Goal: Task Accomplishment & Management: Complete application form

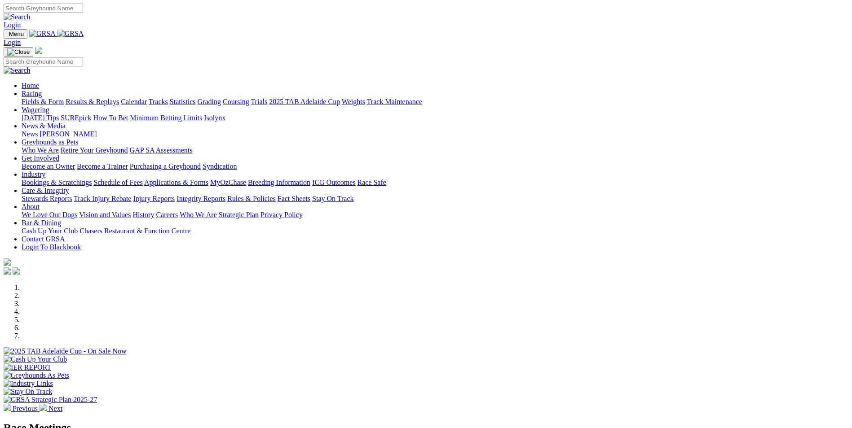
scroll to position [180, 0]
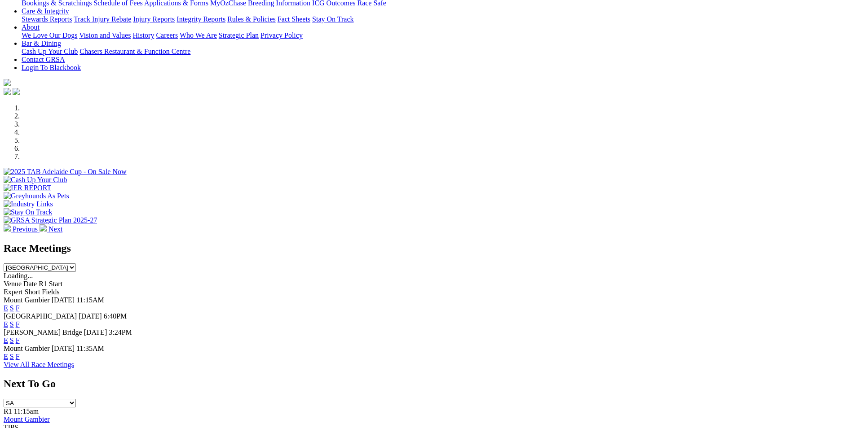
click at [20, 321] on link "F" at bounding box center [18, 325] width 4 height 8
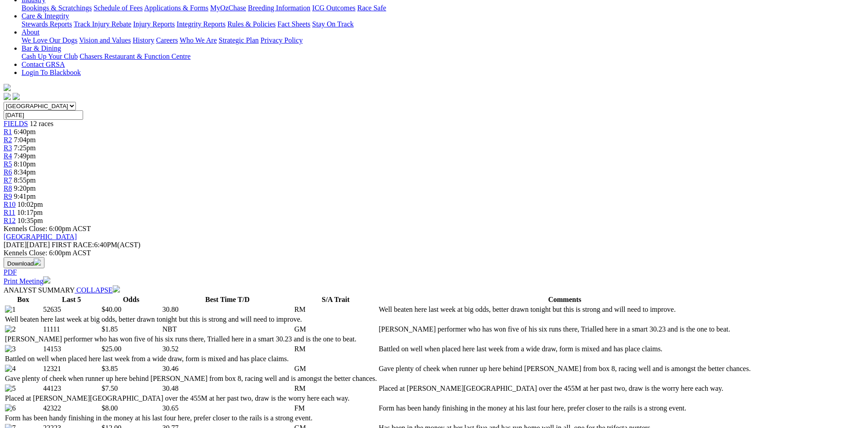
scroll to position [180, 0]
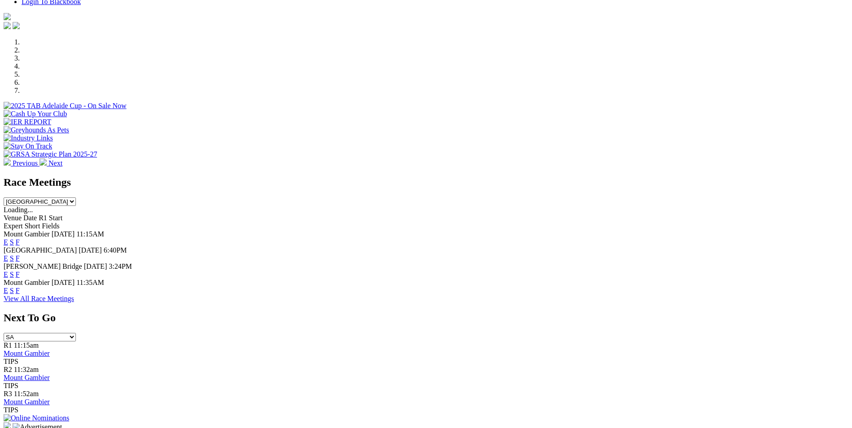
scroll to position [269, 0]
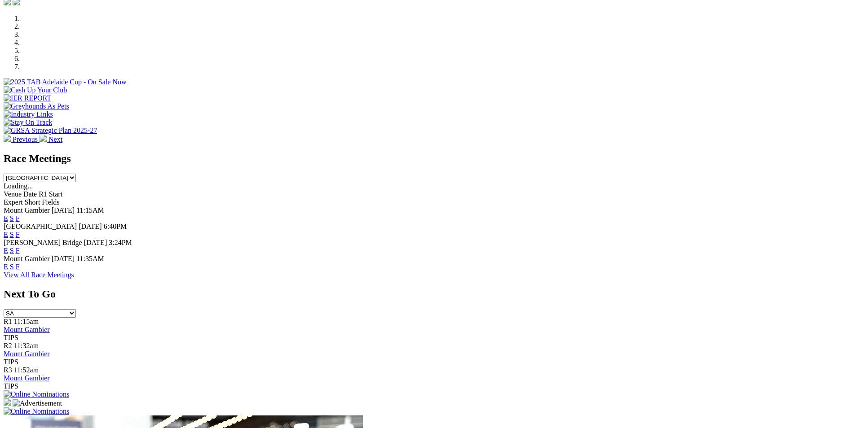
click at [14, 231] on link "S" at bounding box center [12, 235] width 4 height 8
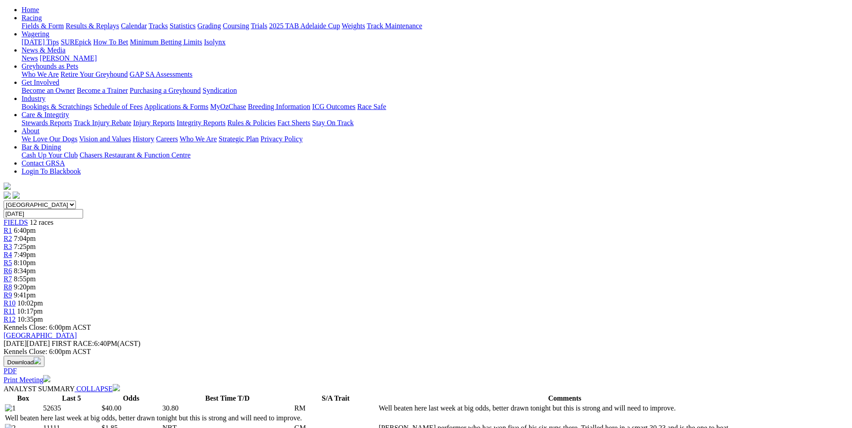
scroll to position [90, 0]
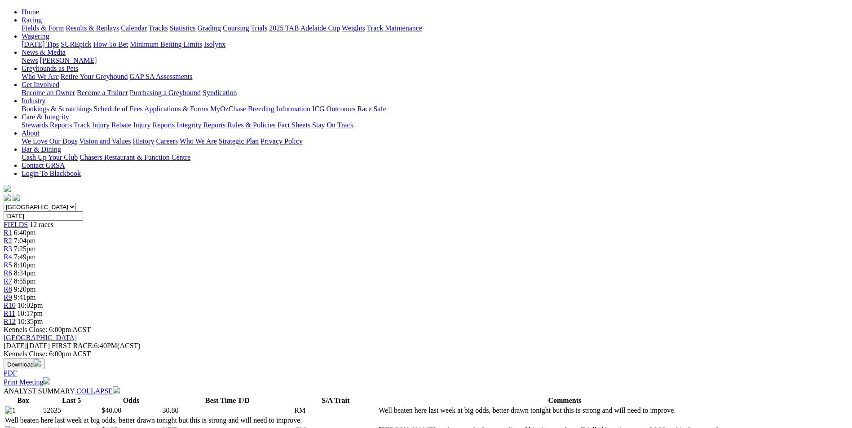
click at [36, 286] on span "9:20pm" at bounding box center [25, 290] width 22 height 8
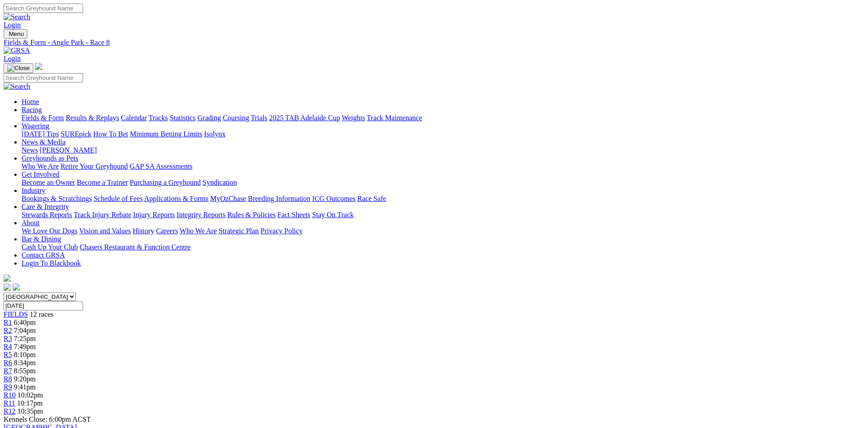
click at [92, 195] on link "Bookings & Scratchings" at bounding box center [57, 199] width 70 height 8
